Goal: Task Accomplishment & Management: Complete application form

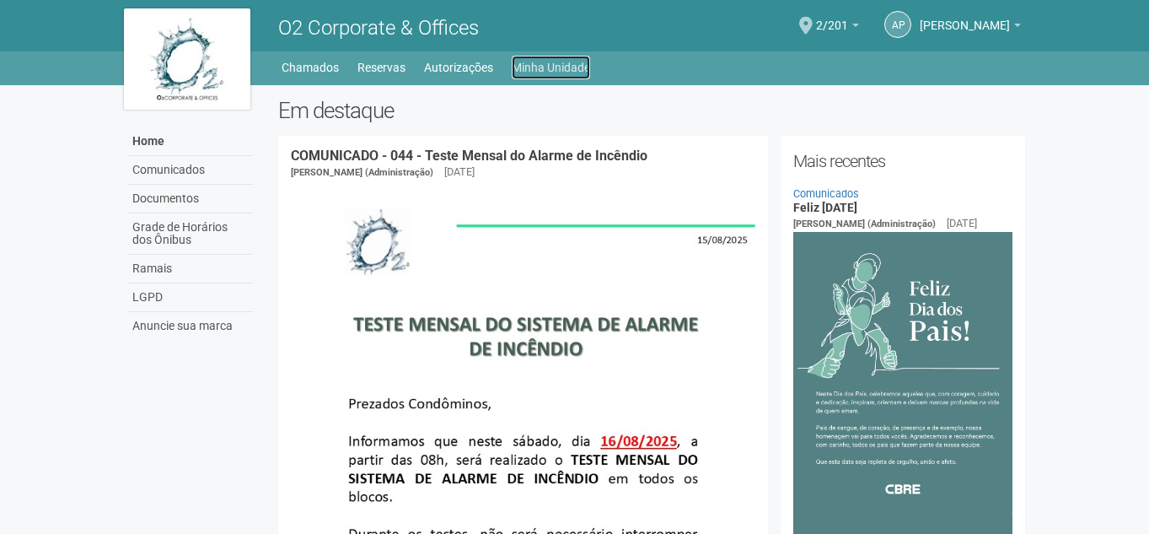
click at [563, 59] on link "Minha Unidade" at bounding box center [551, 68] width 78 height 24
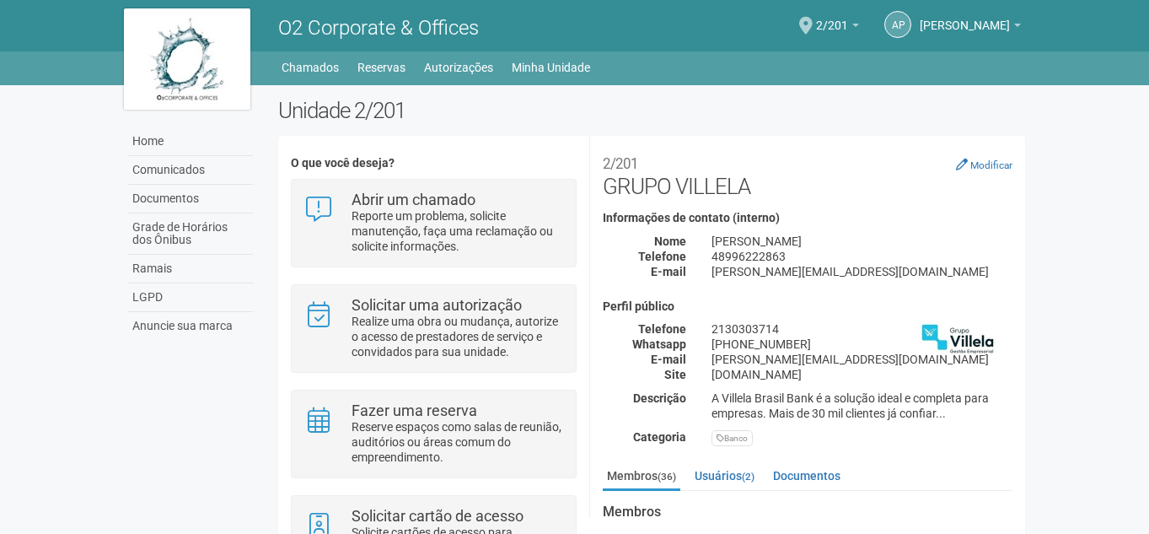
scroll to position [337, 0]
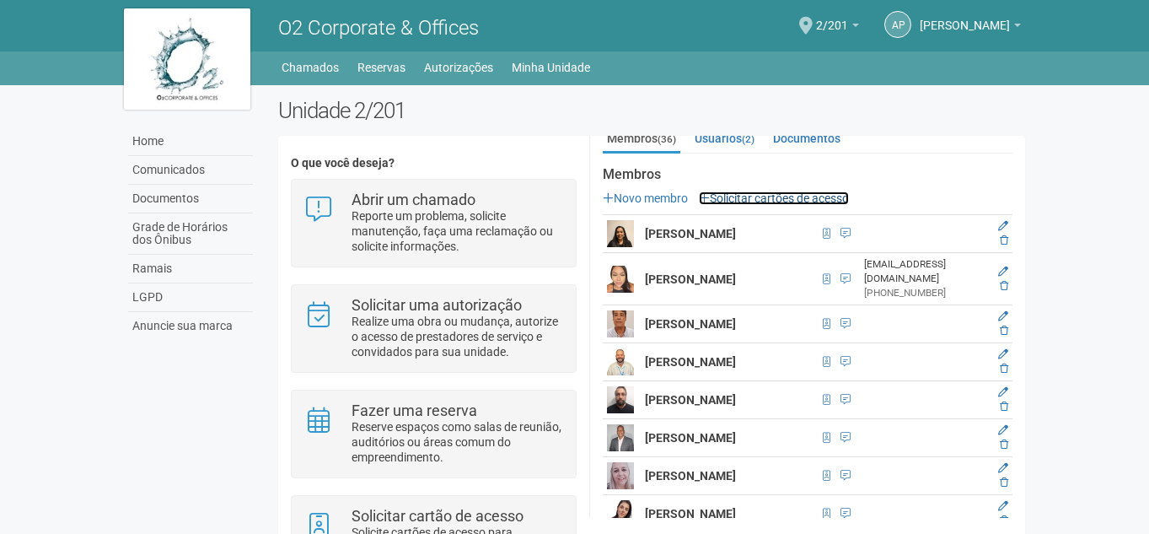
click at [761, 196] on link "Solicitar cartões de acesso" at bounding box center [774, 197] width 150 height 13
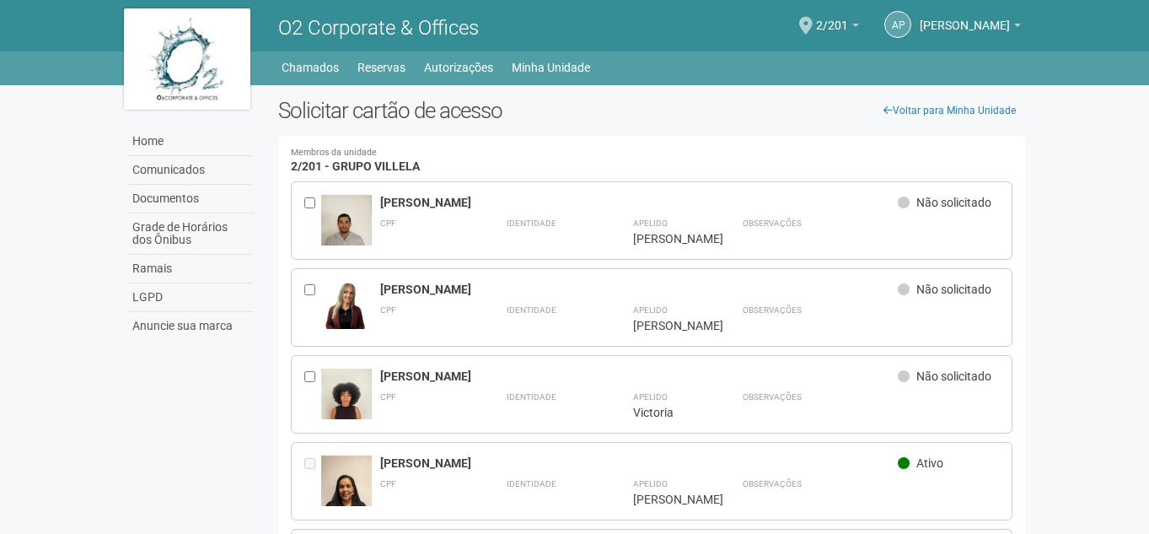
drag, startPoint x: 731, startPoint y: 14, endPoint x: 736, endPoint y: 0, distance: 15.2
click at [731, 14] on div "ap agatha pedro de souza agatha pedro de souza agathappedro@gmail.com Meu perfi…" at bounding box center [844, 26] width 369 height 46
click at [170, 137] on link "Home" at bounding box center [190, 141] width 125 height 29
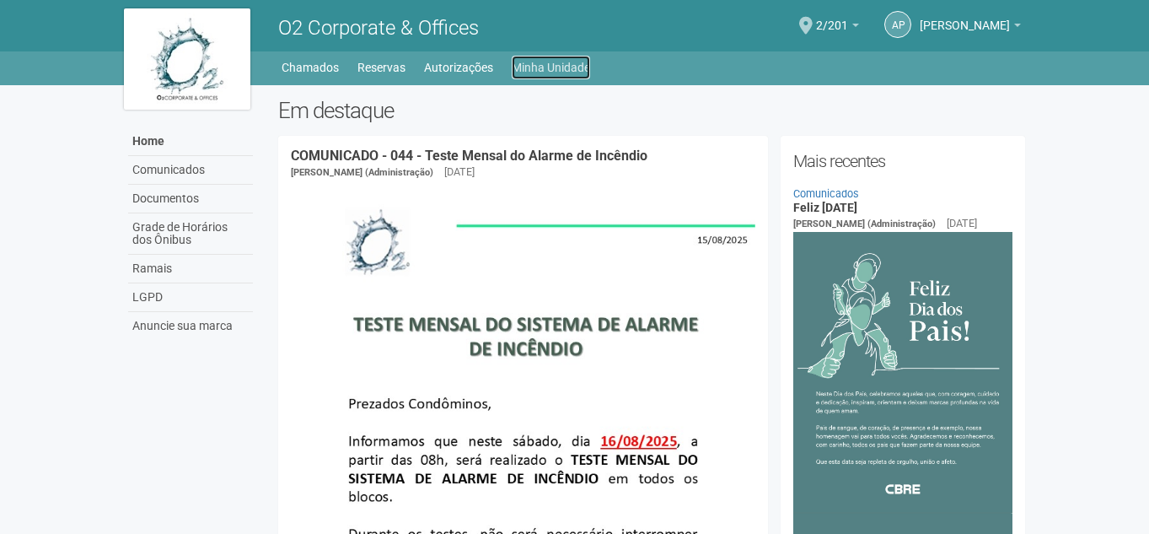
click at [563, 77] on link "Minha Unidade" at bounding box center [551, 68] width 78 height 24
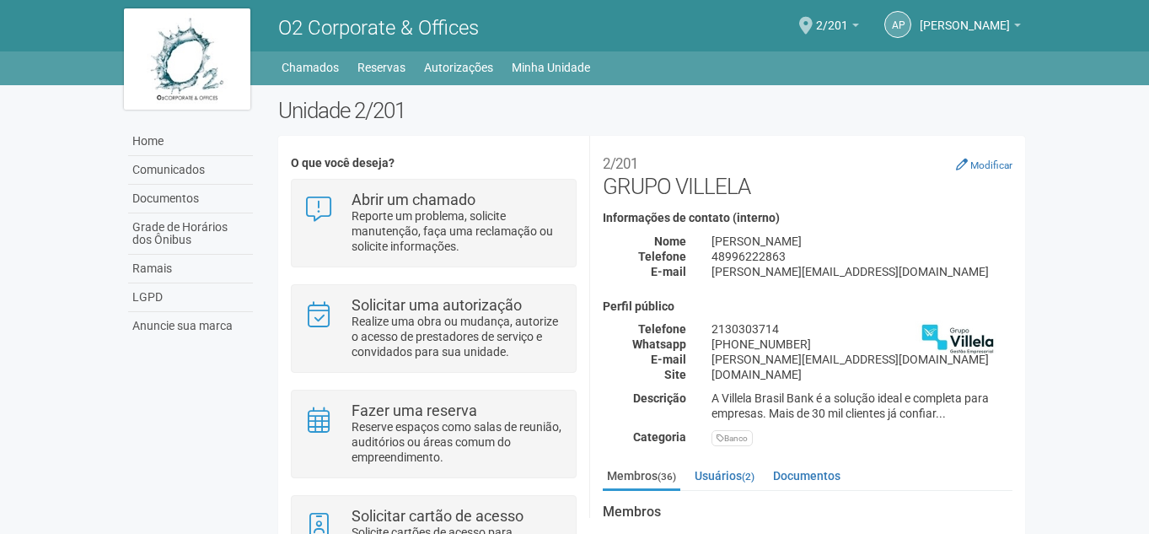
scroll to position [253, 0]
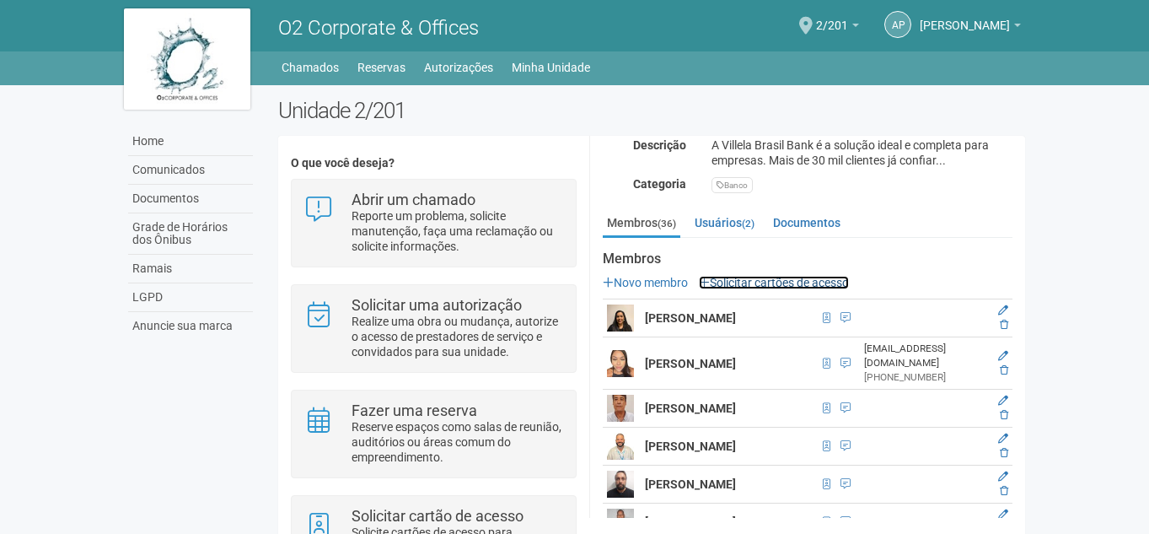
click at [728, 278] on link "Solicitar cartões de acesso" at bounding box center [774, 282] width 150 height 13
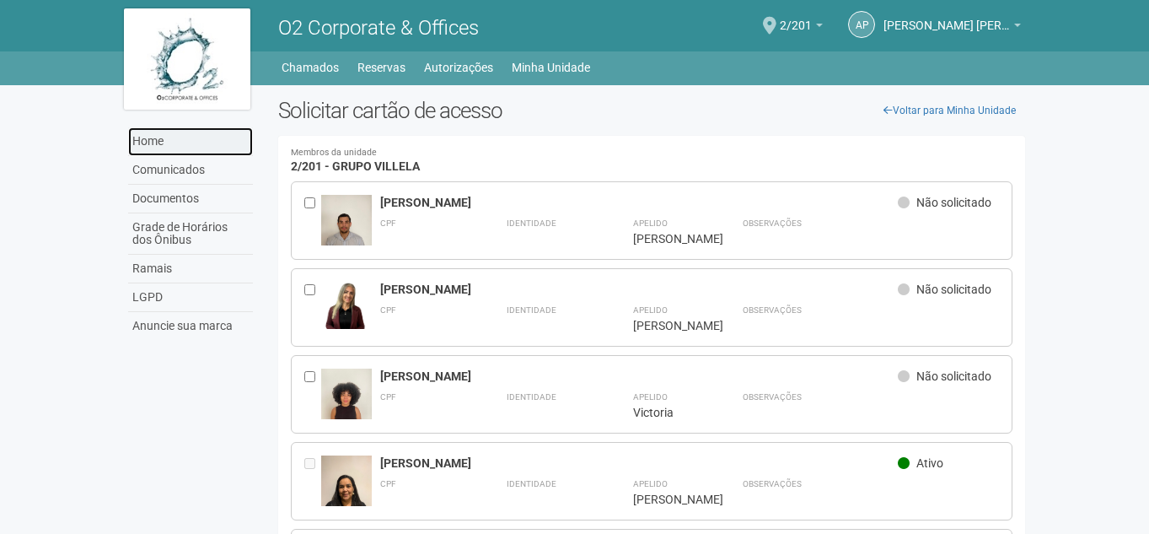
click at [167, 143] on link "Home" at bounding box center [190, 141] width 125 height 29
